Goal: Understand process/instructions: Learn how to perform a task or action

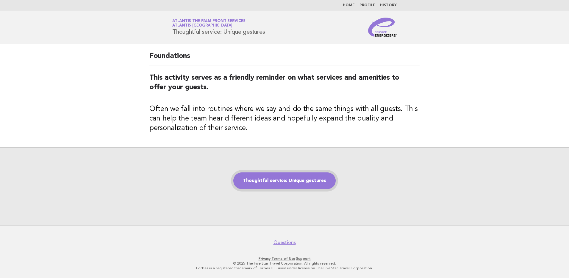
click at [306, 182] on link "Thoughtful service: Unique gestures" at bounding box center [285, 180] width 102 height 17
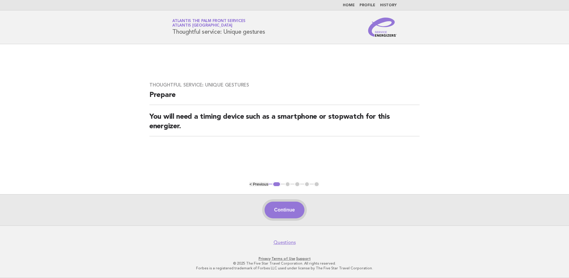
click at [288, 207] on button "Continue" at bounding box center [285, 209] width 40 height 17
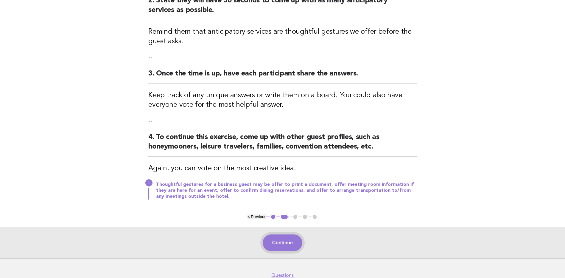
click at [292, 242] on button "Continue" at bounding box center [283, 242] width 40 height 17
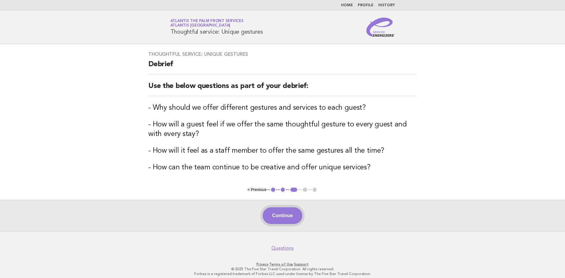
click at [284, 214] on button "Continue" at bounding box center [283, 215] width 40 height 17
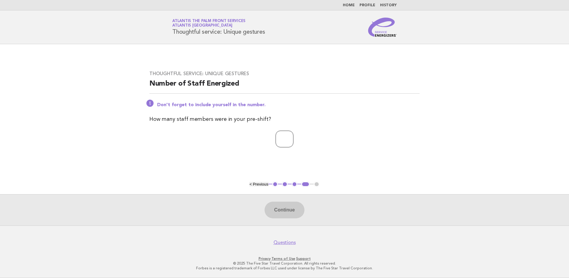
click at [284, 137] on input "number" at bounding box center [285, 138] width 18 height 17
type input "**"
click at [287, 209] on button "Continue" at bounding box center [285, 209] width 40 height 17
